Goal: Task Accomplishment & Management: Use online tool/utility

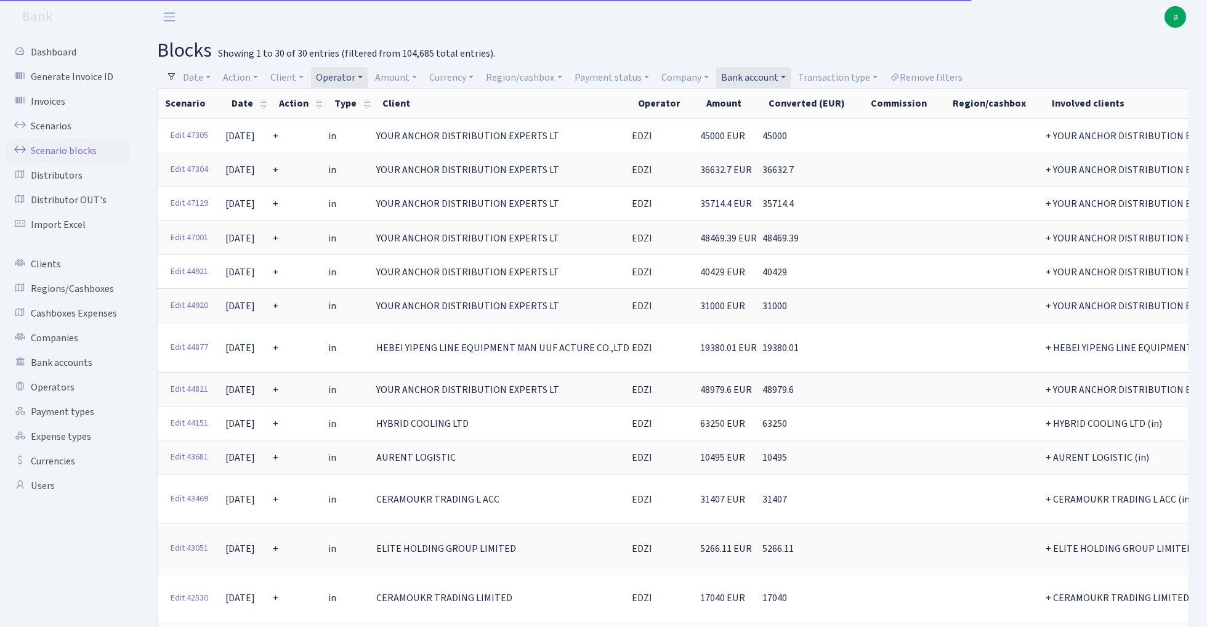
select select "100"
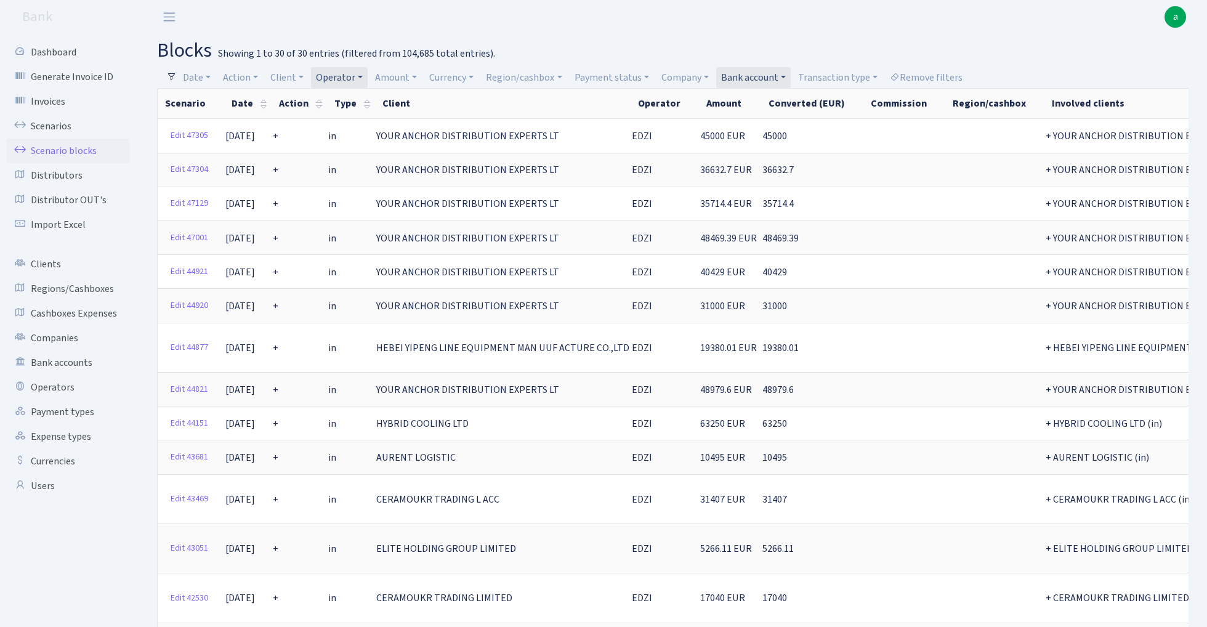
click at [360, 73] on link "Operator" at bounding box center [339, 77] width 57 height 21
click at [349, 119] on input "search" at bounding box center [360, 121] width 91 height 19
type input "perina"
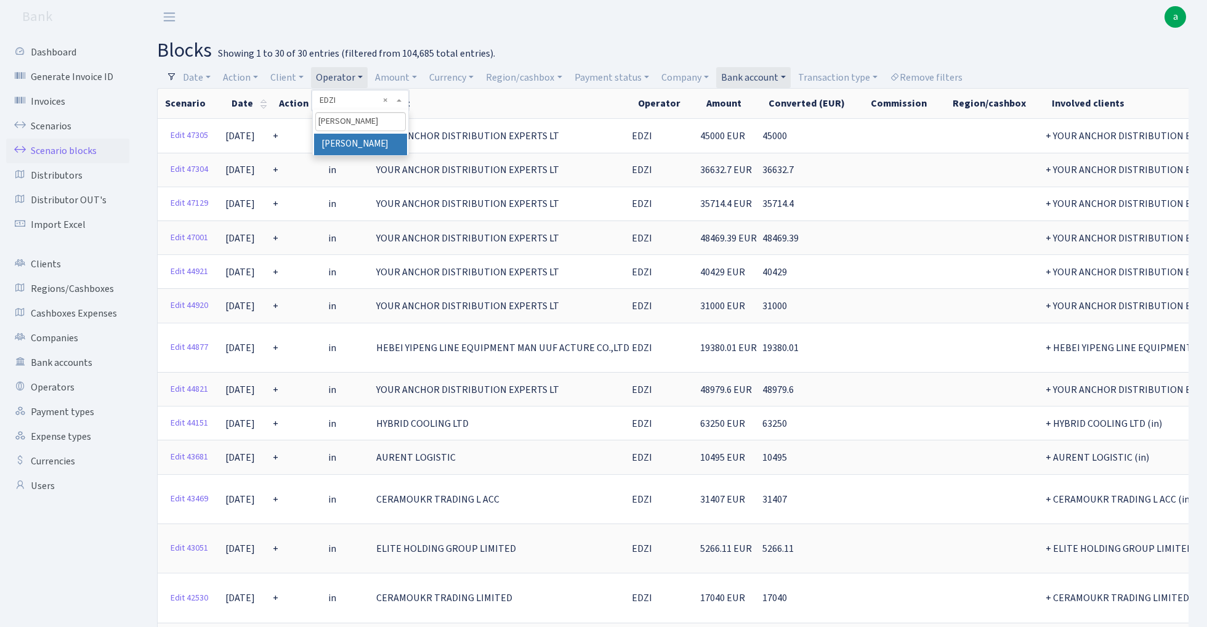
click at [355, 147] on li "[PERSON_NAME]" at bounding box center [360, 145] width 93 height 22
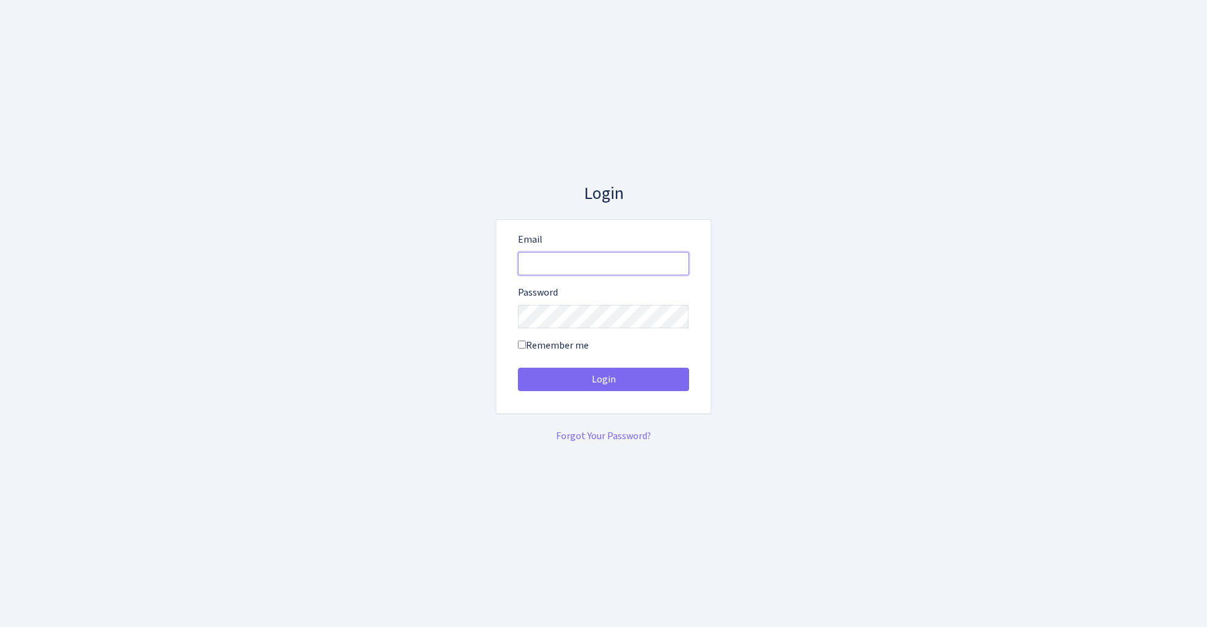
type input "[EMAIL_ADDRESS][DOMAIN_NAME]"
click at [603, 379] on button "Login" at bounding box center [603, 379] width 171 height 23
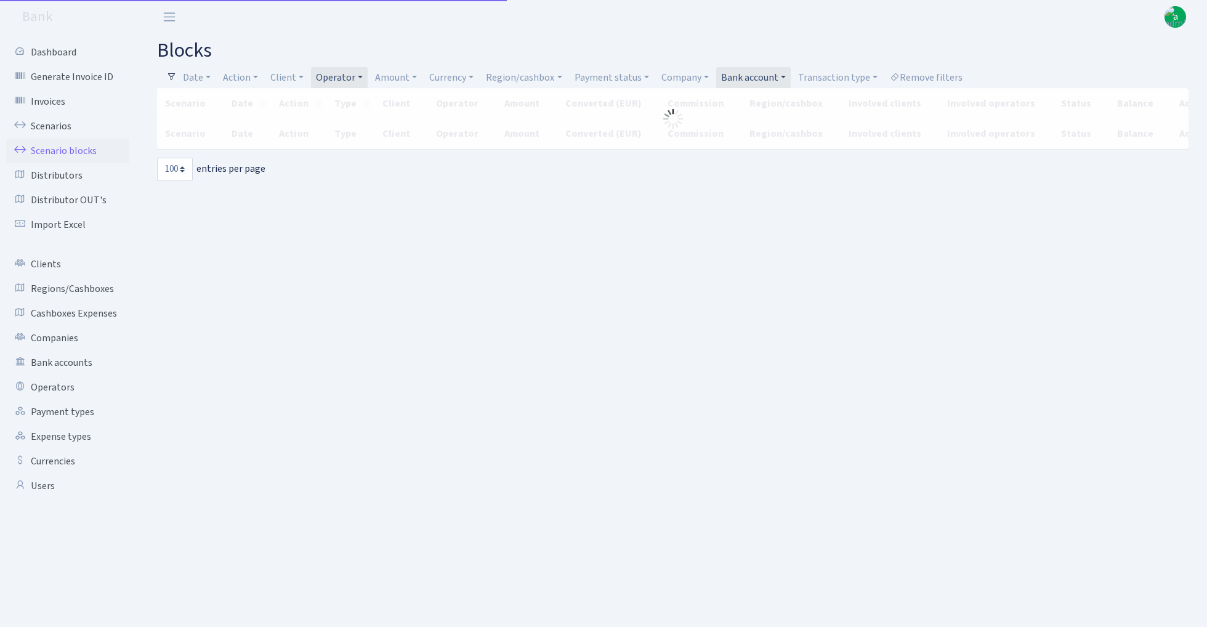
select select "100"
click at [769, 72] on link "Bank account" at bounding box center [753, 77] width 75 height 21
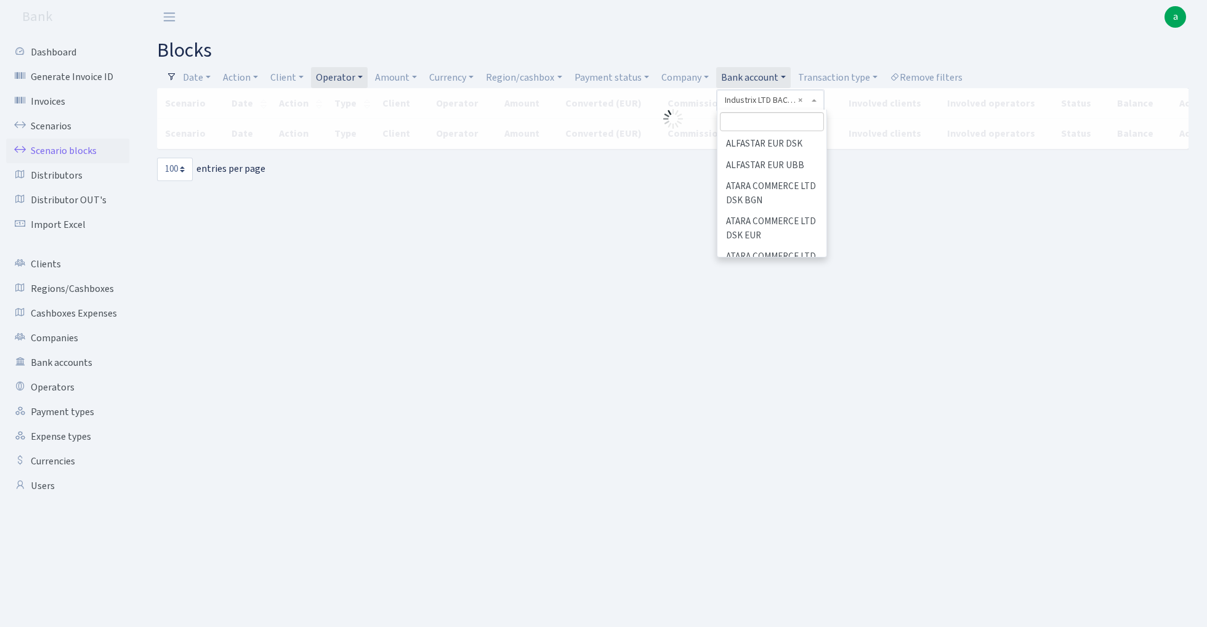
scroll to position [762, 0]
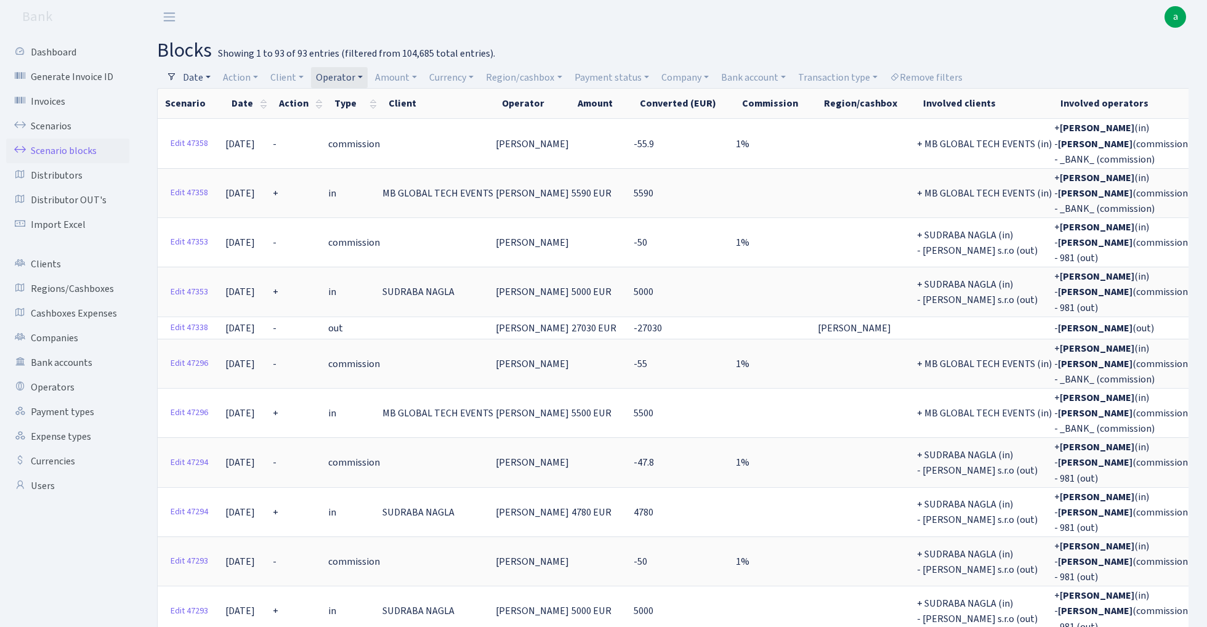
click at [200, 75] on link "Date" at bounding box center [197, 77] width 38 height 21
click at [209, 73] on link "Date" at bounding box center [197, 77] width 38 height 21
click at [244, 103] on input "09.10.2025 - 09.10.2025" at bounding box center [277, 101] width 147 height 23
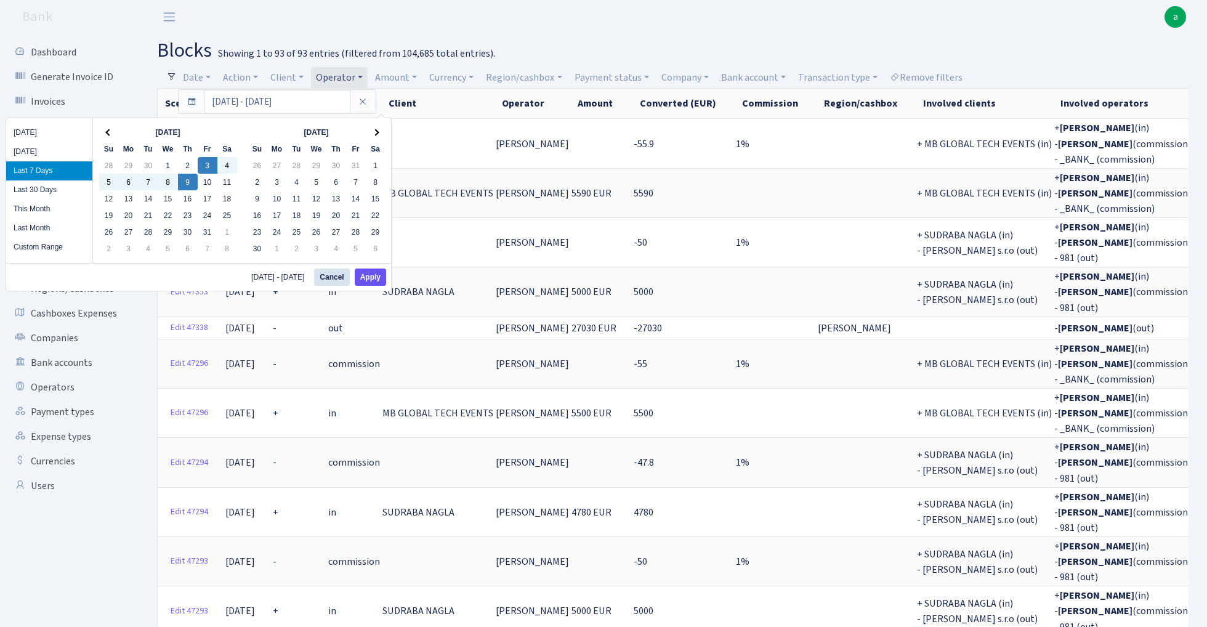
click at [377, 280] on button "Apply" at bounding box center [370, 276] width 31 height 17
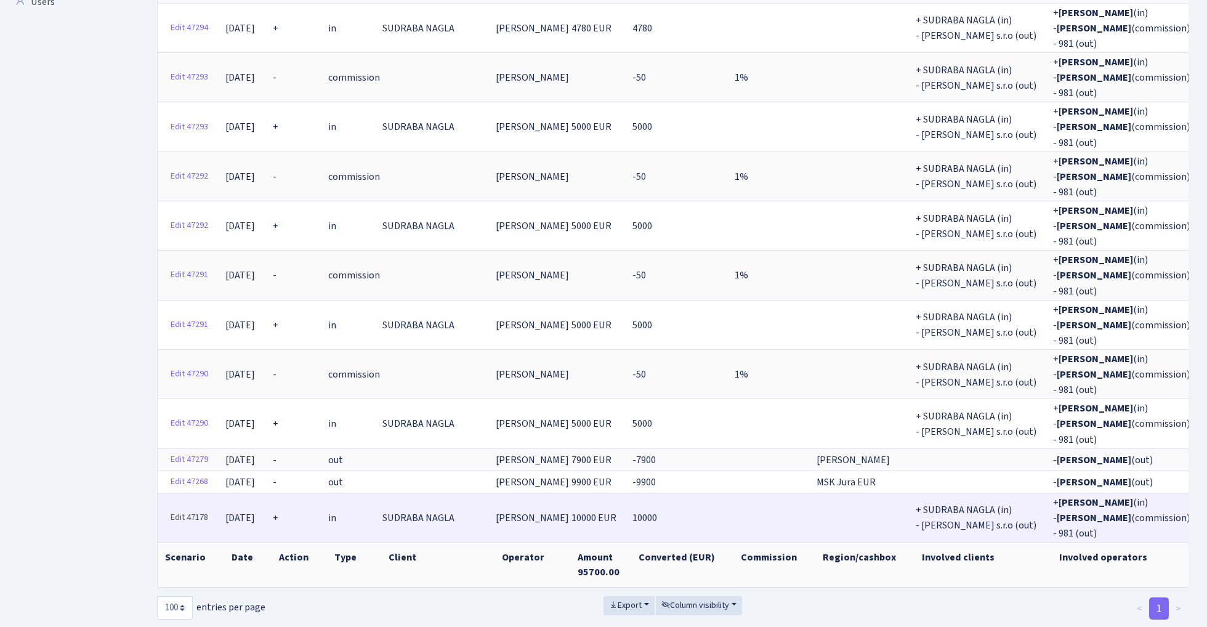
click at [187, 508] on link "Edit 47178" at bounding box center [189, 517] width 49 height 19
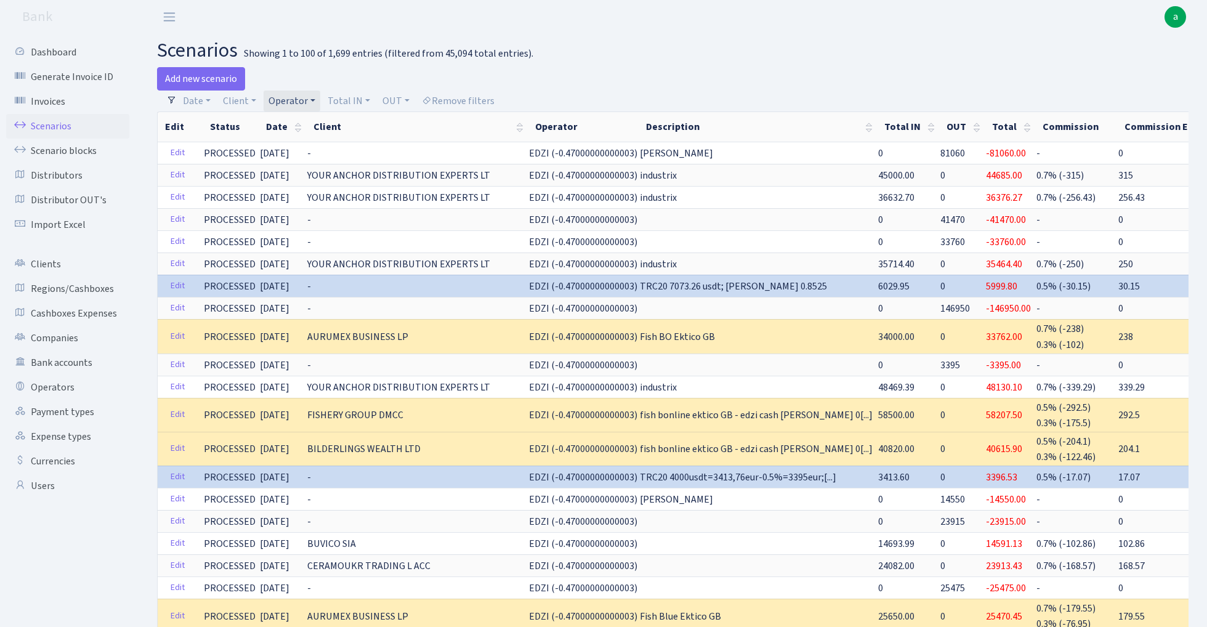
select select "100"
click at [298, 99] on link "Operator" at bounding box center [292, 101] width 57 height 21
click at [304, 147] on input "search" at bounding box center [312, 144] width 91 height 19
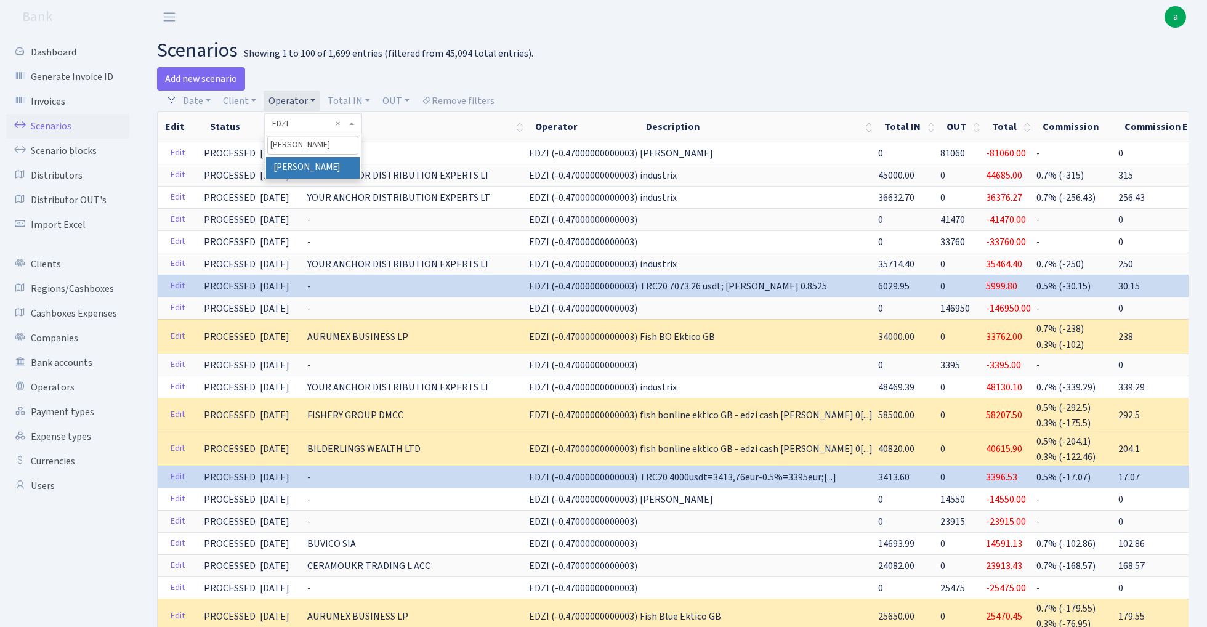
type input "perina"
click at [315, 163] on li "[PERSON_NAME]" at bounding box center [312, 168] width 93 height 22
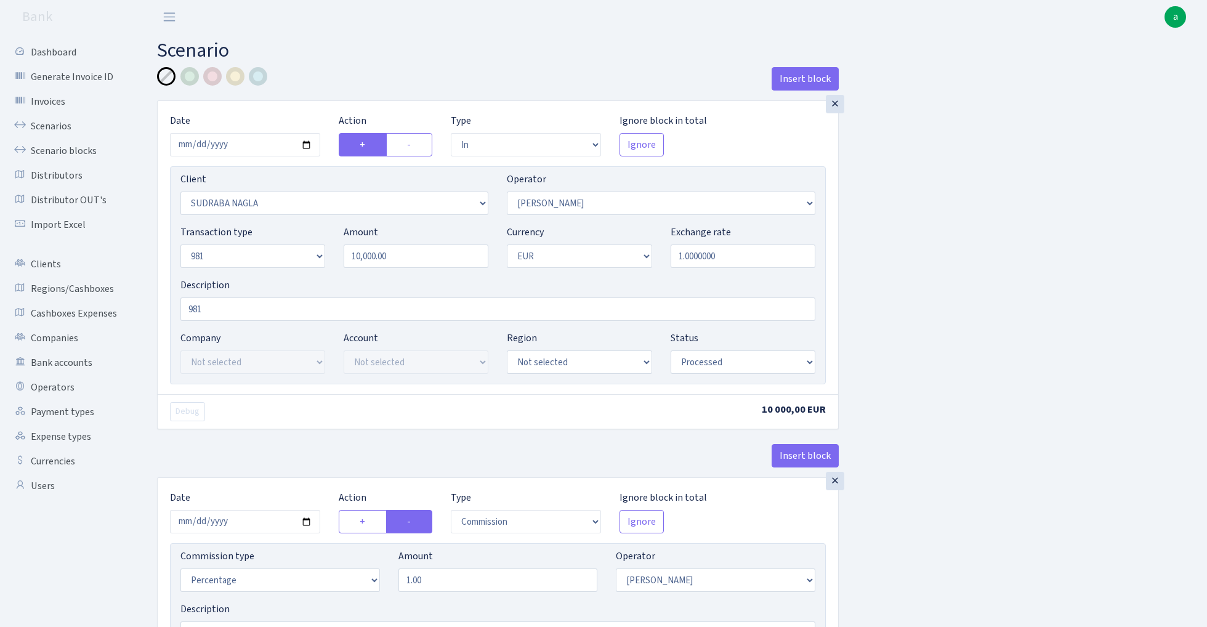
select select "in"
select select "3124"
select select "486"
select select "8"
select select "1"
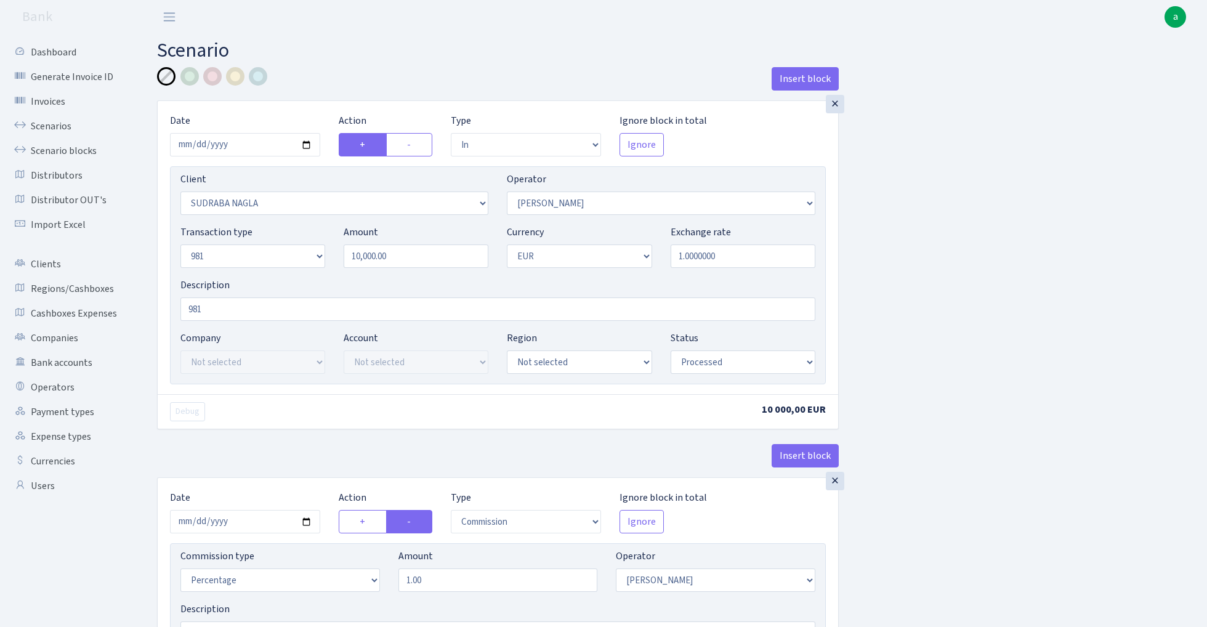
select select "processed"
select select "commission"
select select "486"
select select "processed"
select select "out"
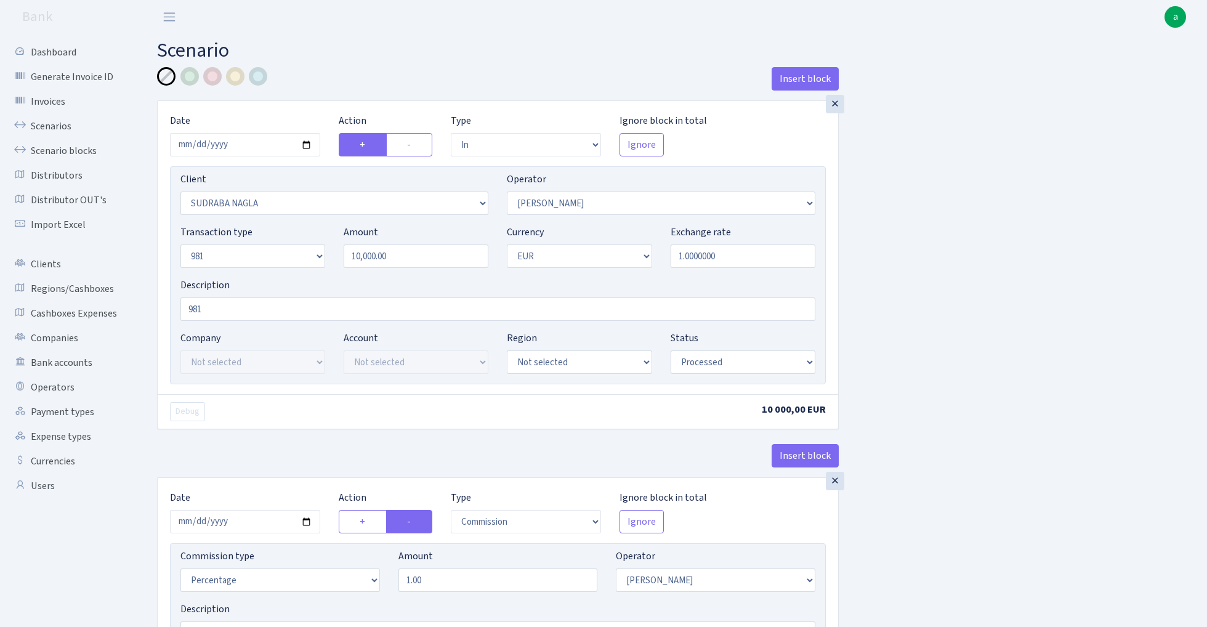
select select "2129"
select select "61"
select select "8"
select select "1"
select select "processed"
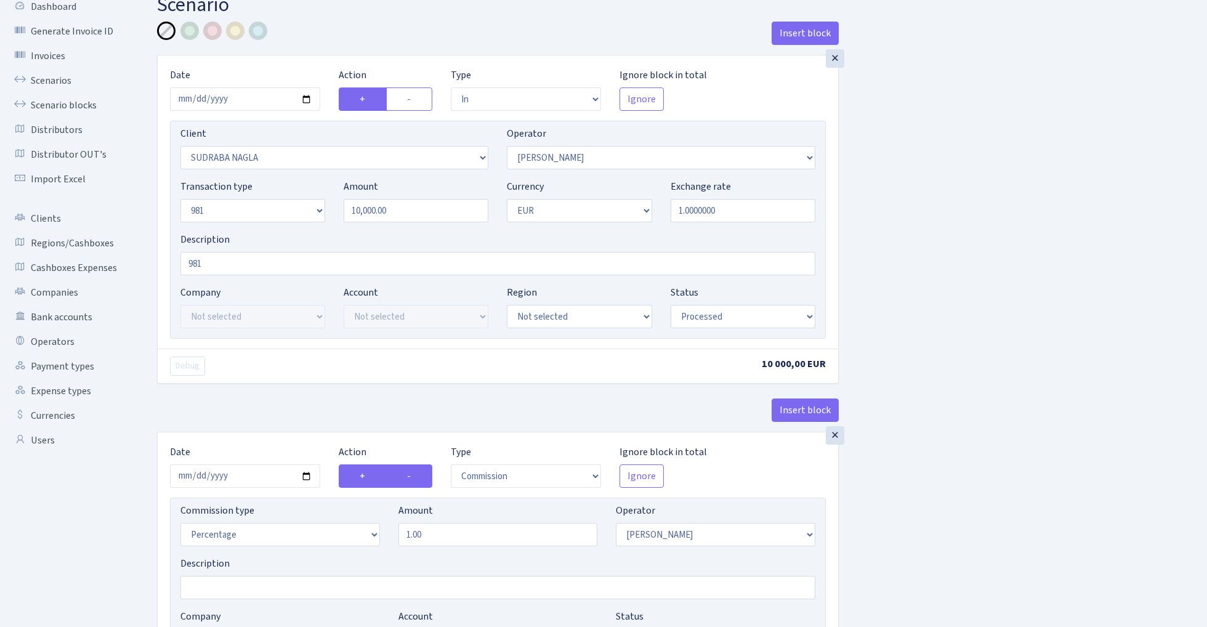
scroll to position [62, 0]
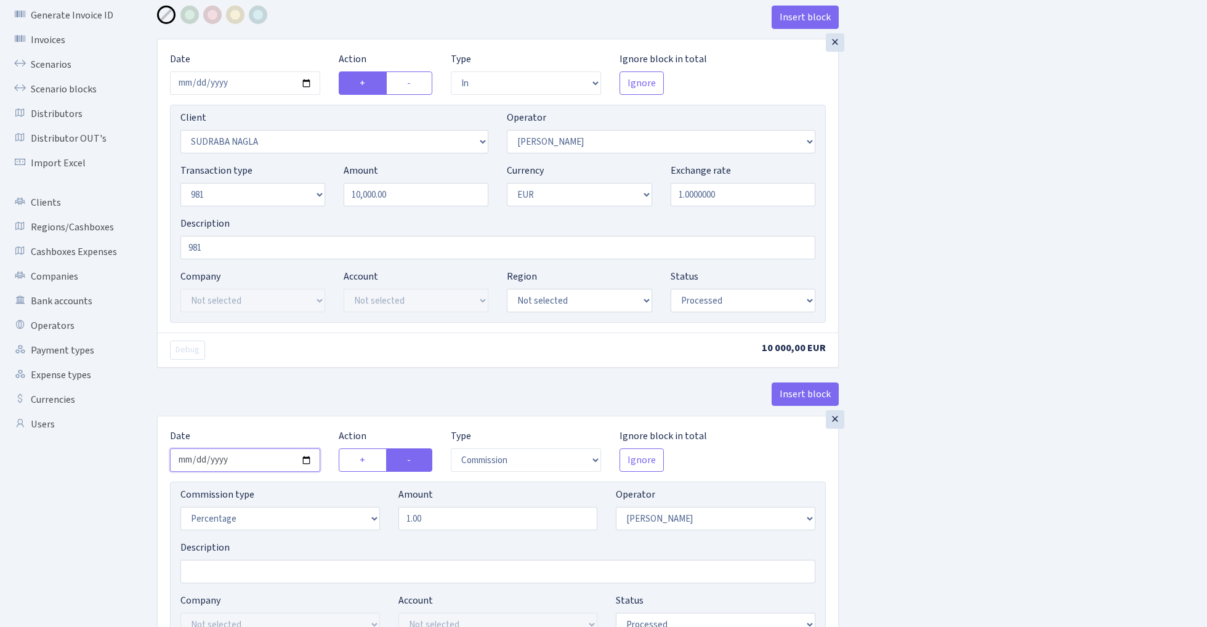
click at [237, 461] on input "2025-10-02" at bounding box center [245, 459] width 150 height 23
type input "[DATE]"
click at [294, 382] on div "× Date 2025-10-03 Action + - Type --- In Out Commission Field required. Ignore …" at bounding box center [498, 227] width 682 height 377
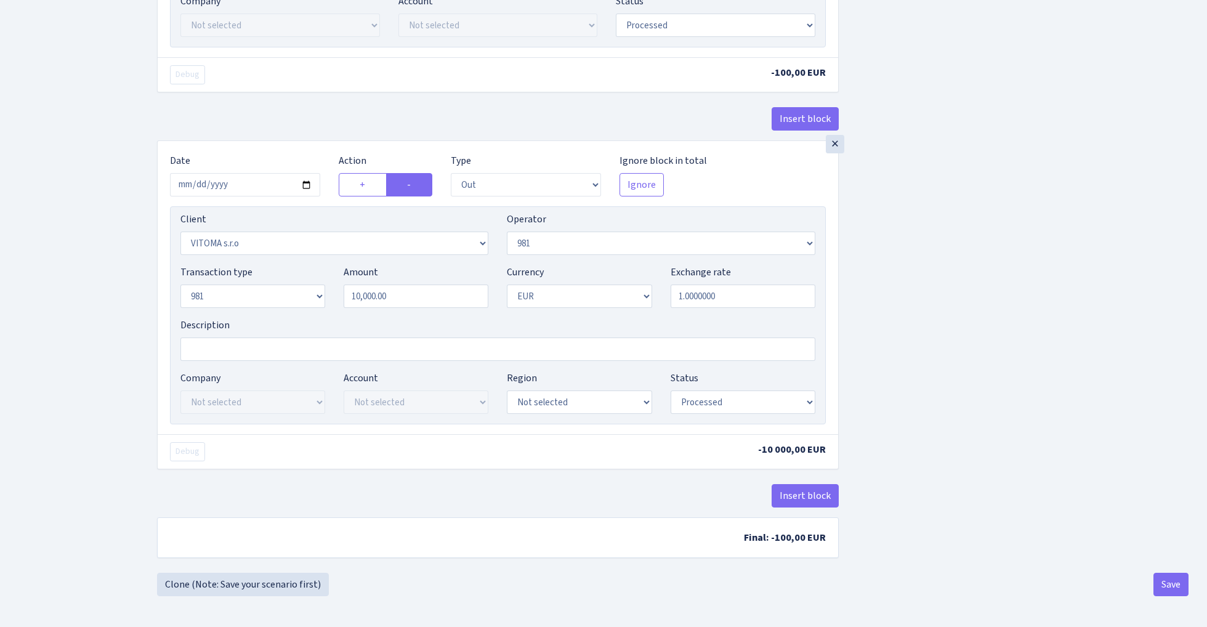
scroll to position [666, 0]
click at [1171, 582] on button "Save" at bounding box center [1170, 584] width 35 height 23
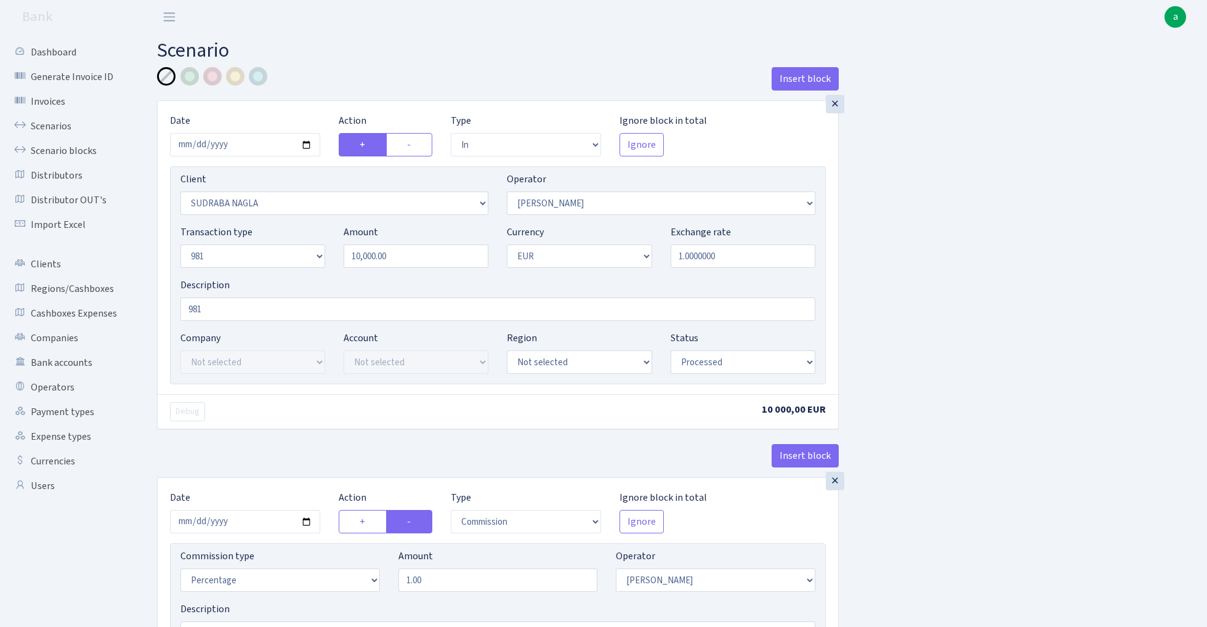
select select "in"
select select "3124"
select select "486"
select select "8"
select select "1"
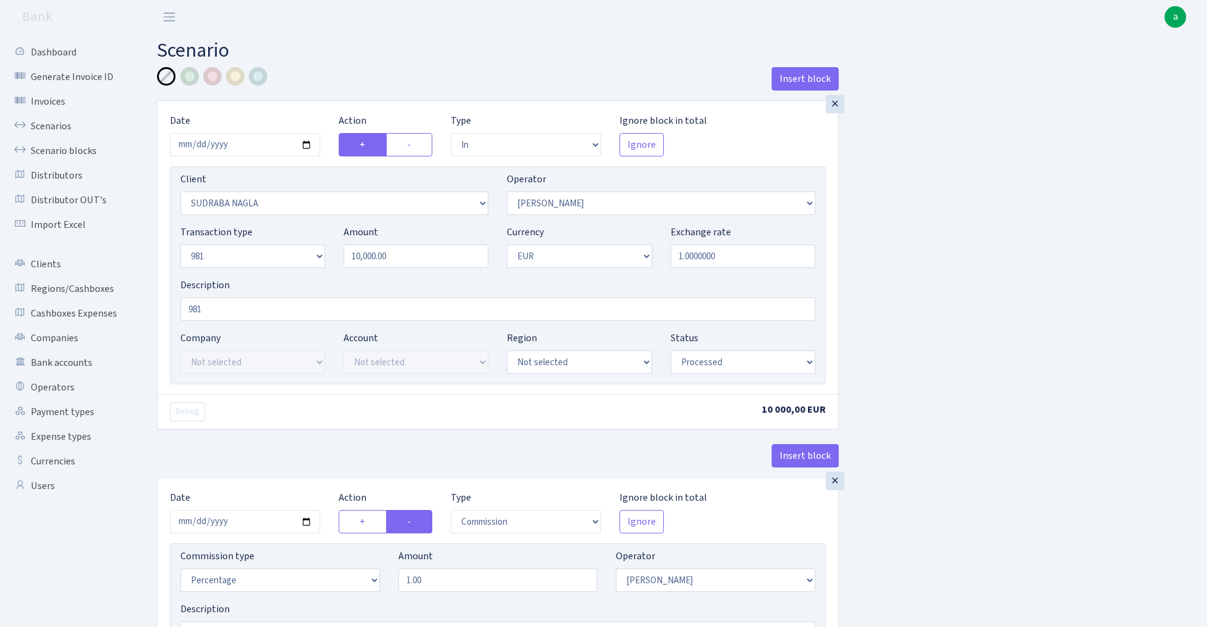
select select "processed"
select select "commission"
select select "486"
select select "processed"
select select "out"
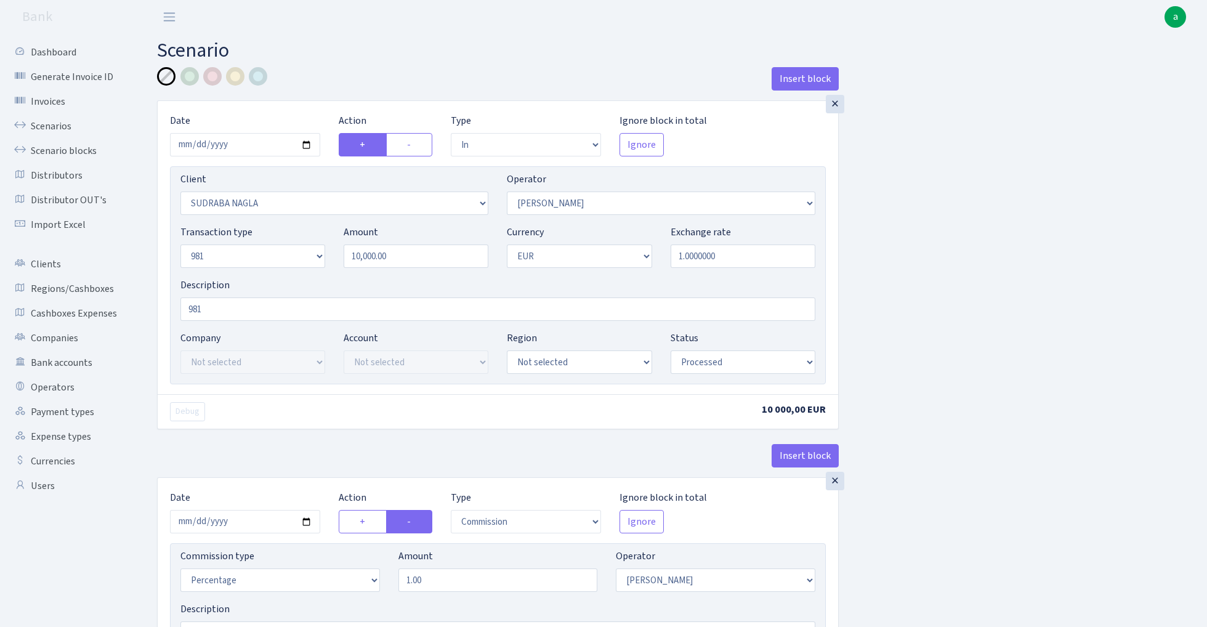
select select "2129"
select select "61"
select select "8"
select select "1"
select select "processed"
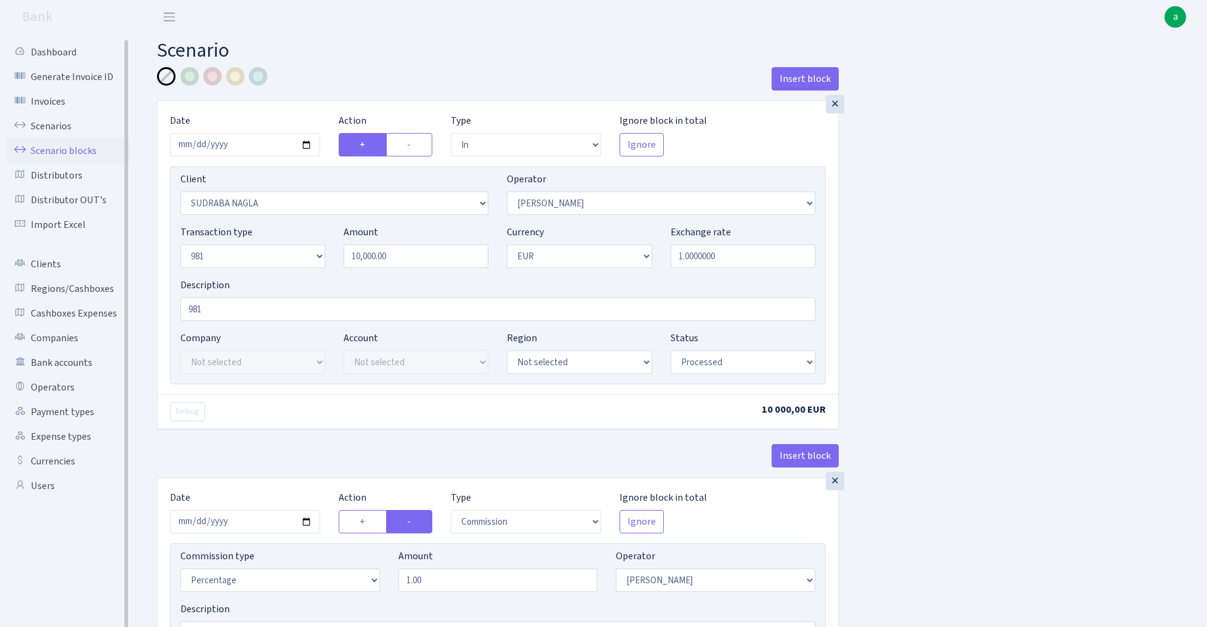
click at [66, 148] on link "Scenario blocks" at bounding box center [67, 151] width 123 height 25
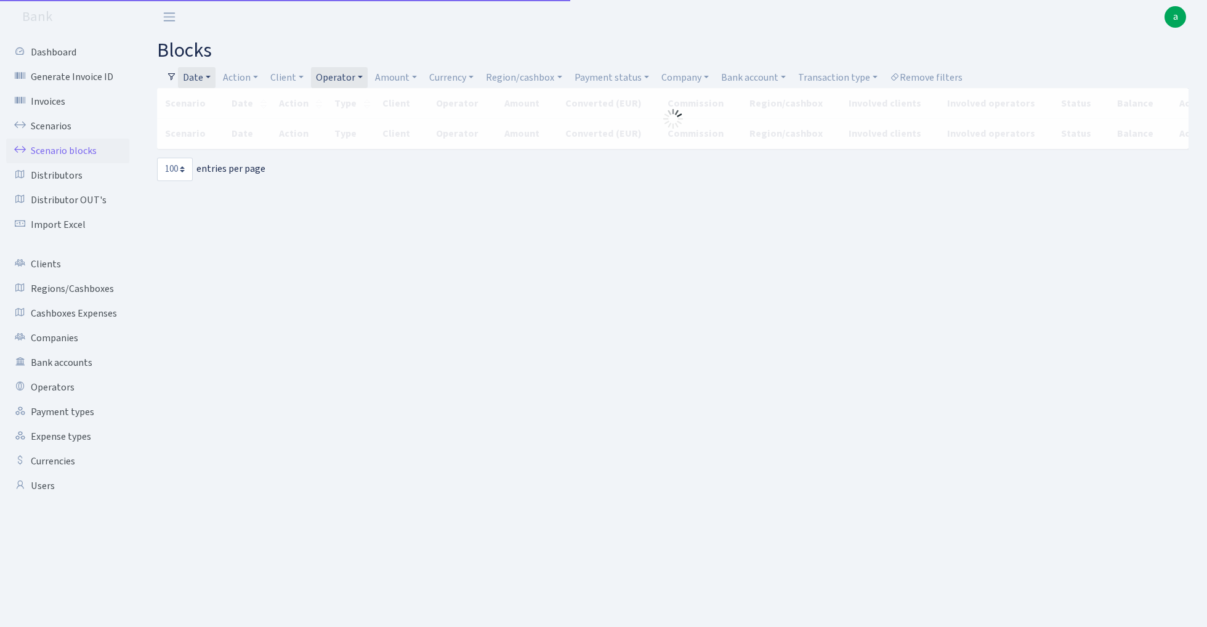
select select "100"
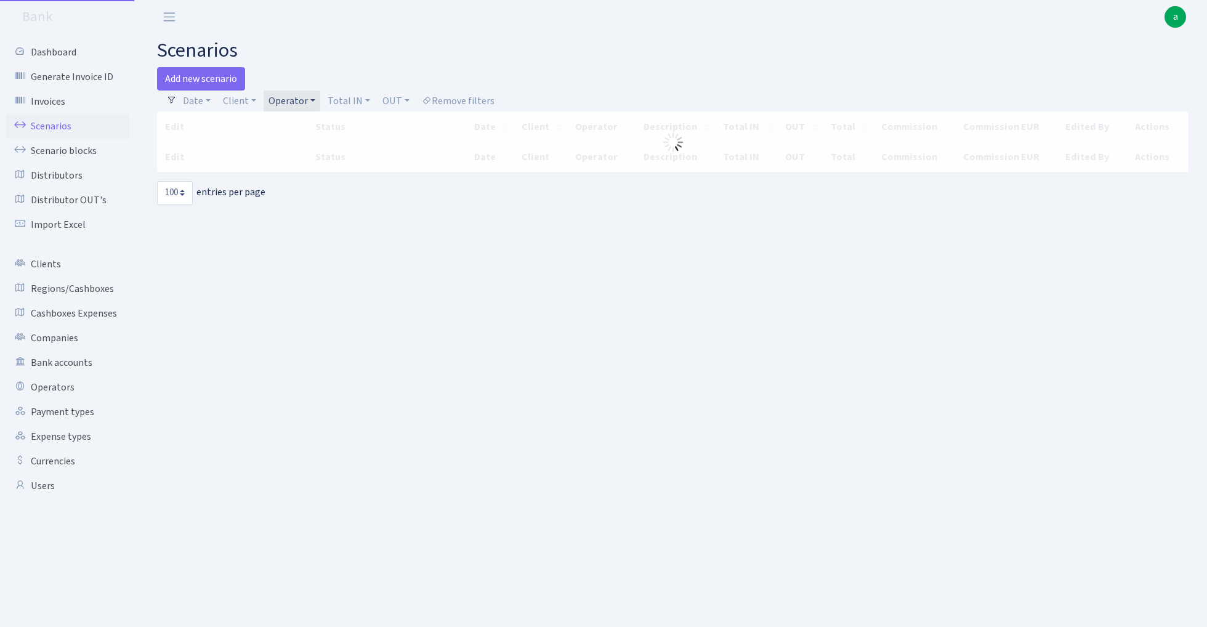
select select "100"
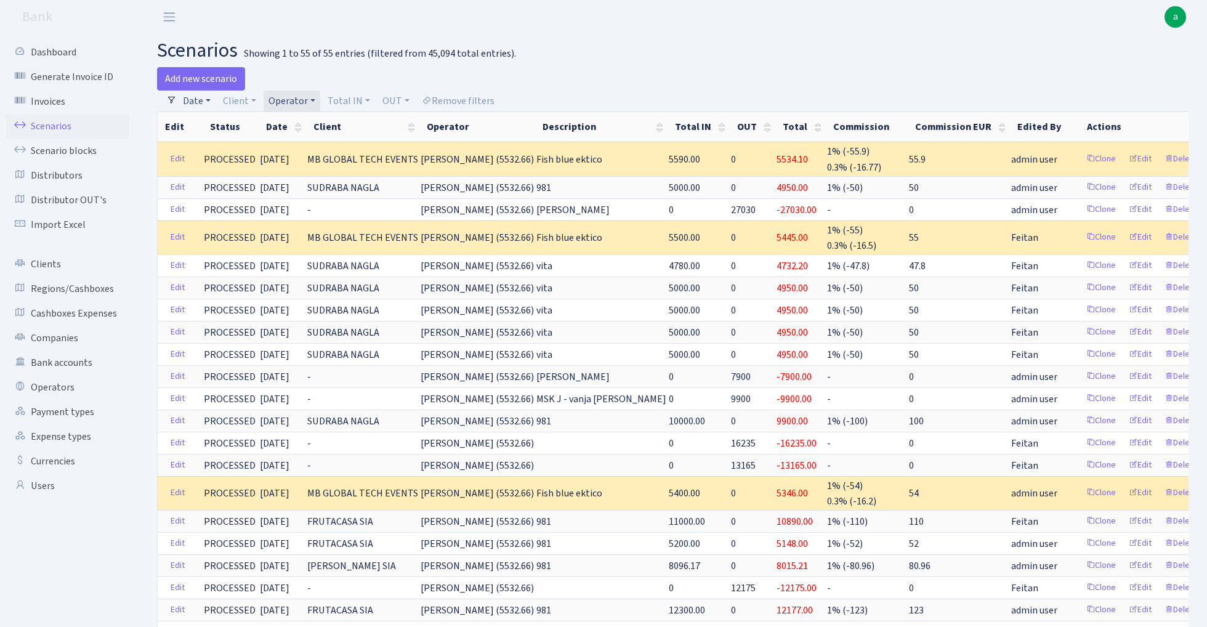
click at [192, 99] on link "Date" at bounding box center [197, 101] width 38 height 21
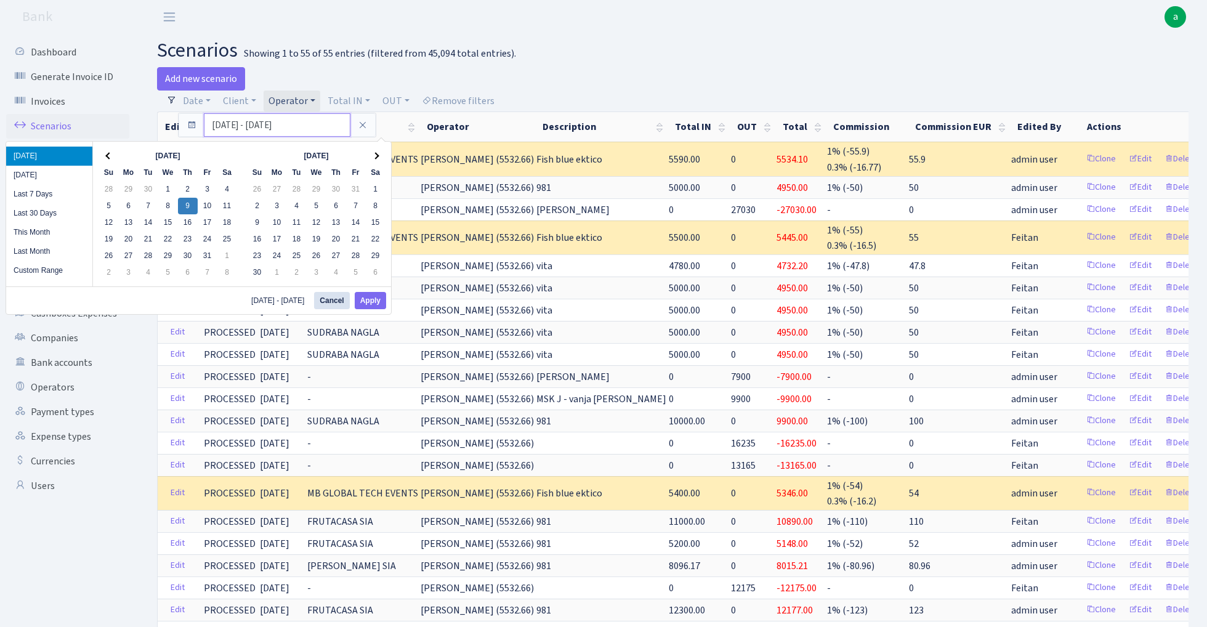
click at [212, 124] on input "[DATE] - [DATE]" at bounding box center [277, 124] width 147 height 23
click at [377, 300] on button "Apply" at bounding box center [370, 300] width 31 height 17
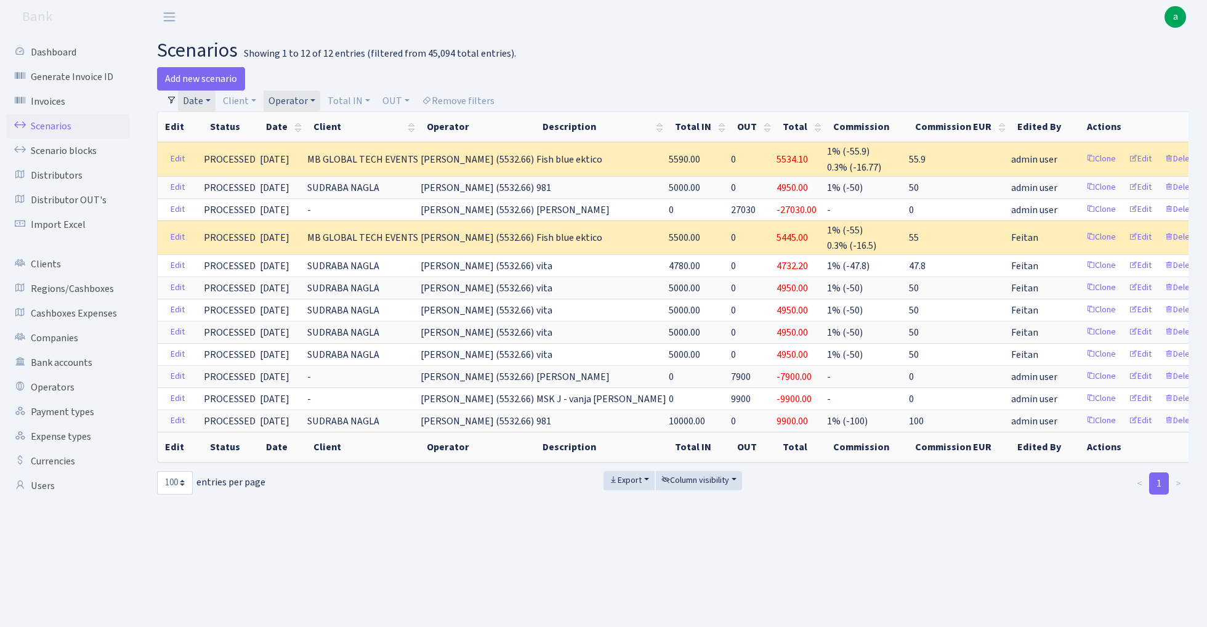
click at [306, 127] on th "Date" at bounding box center [282, 127] width 47 height 30
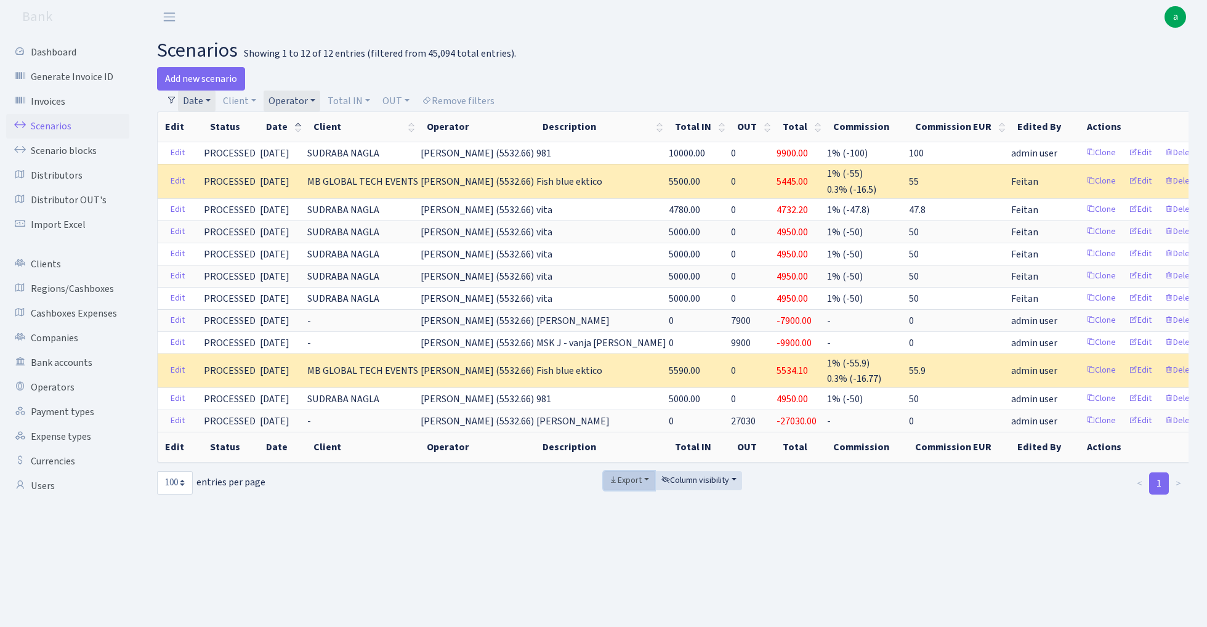
click at [647, 476] on button "Export" at bounding box center [628, 480] width 51 height 19
click at [633, 400] on span "Excel" at bounding box center [628, 406] width 20 height 13
